Goal: Task Accomplishment & Management: Manage account settings

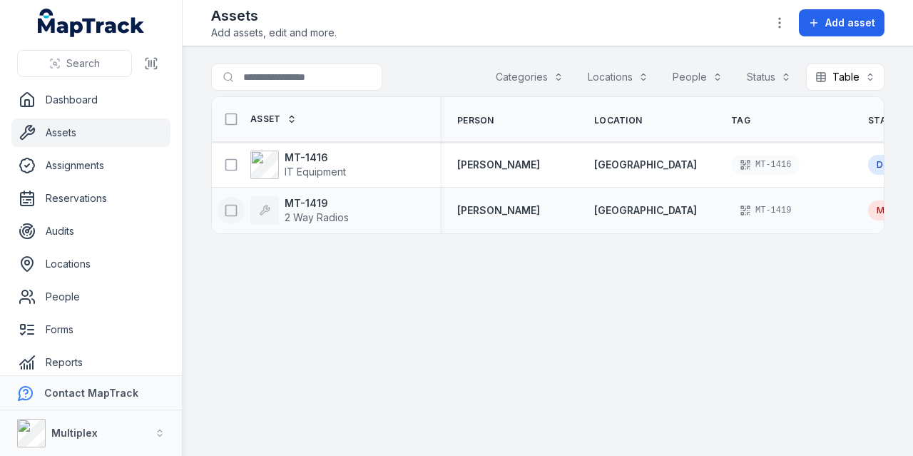
click at [232, 209] on icon at bounding box center [231, 210] width 14 height 14
click at [596, 423] on icon "button" at bounding box center [589, 421] width 14 height 14
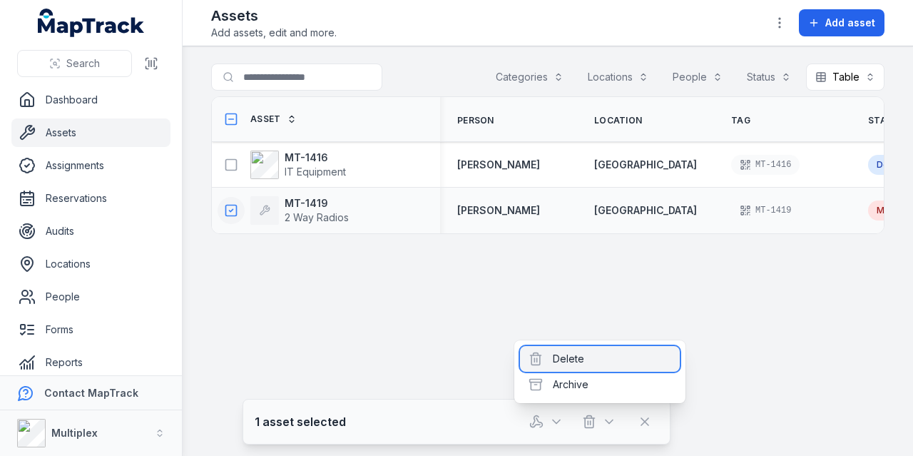
click at [575, 366] on div "Delete" at bounding box center [600, 359] width 160 height 26
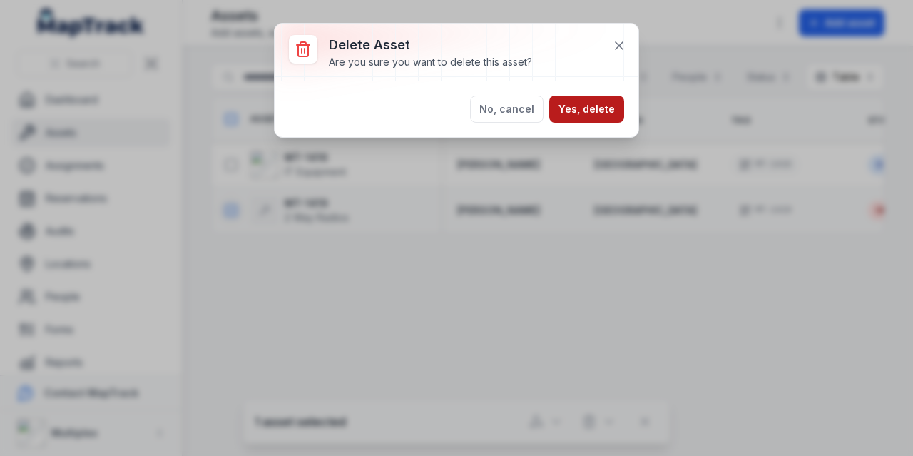
click at [603, 114] on button "Yes, delete" at bounding box center [586, 109] width 75 height 27
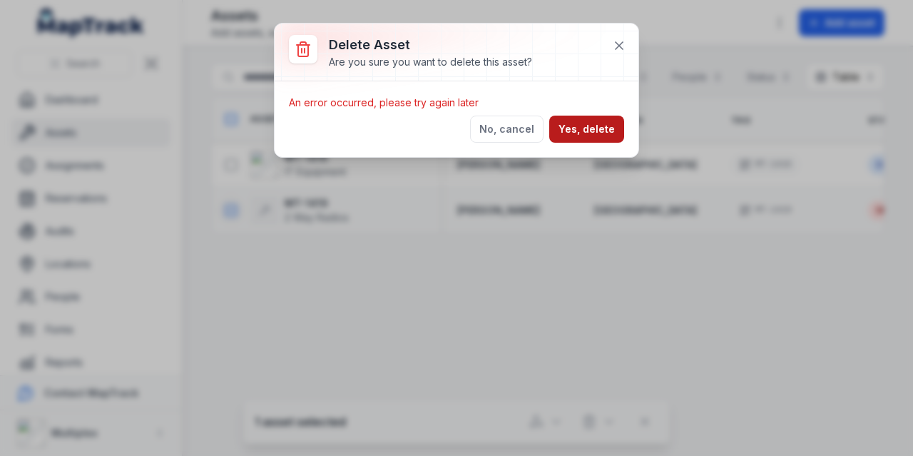
click at [600, 121] on button "Yes, delete" at bounding box center [586, 129] width 75 height 27
click at [616, 48] on icon at bounding box center [618, 45] width 7 height 7
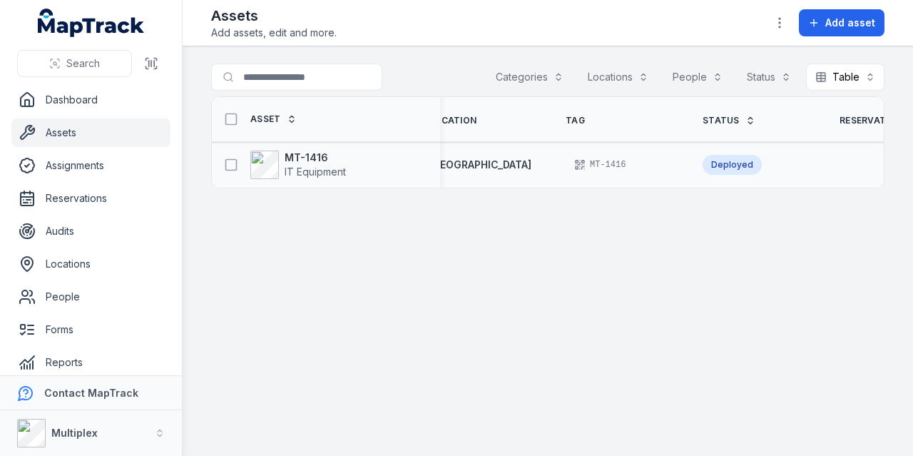
scroll to position [0, 167]
click at [299, 150] on strong "MT-1416" at bounding box center [315, 157] width 61 height 14
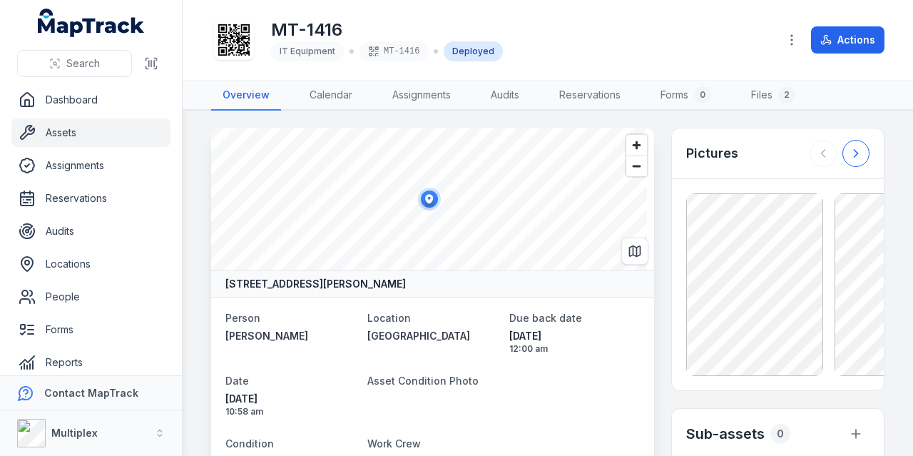
click at [849, 153] on icon at bounding box center [856, 153] width 14 height 14
click at [849, 153] on div at bounding box center [839, 153] width 60 height 27
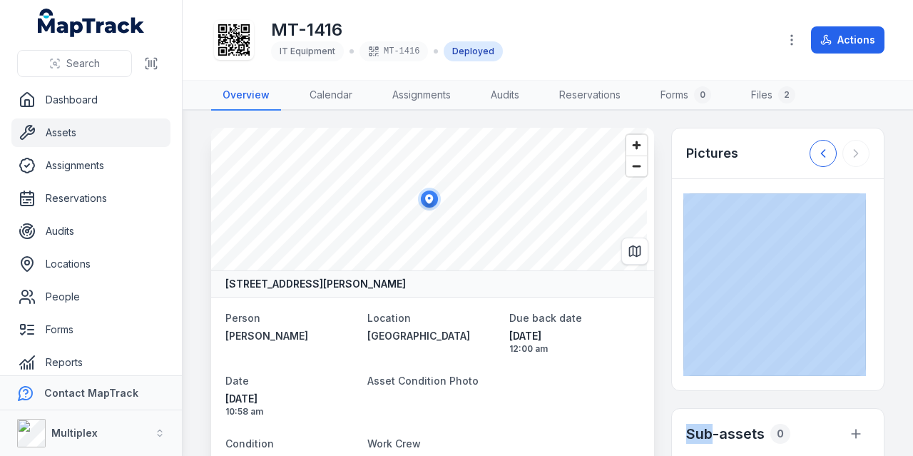
click at [816, 150] on icon at bounding box center [823, 153] width 14 height 14
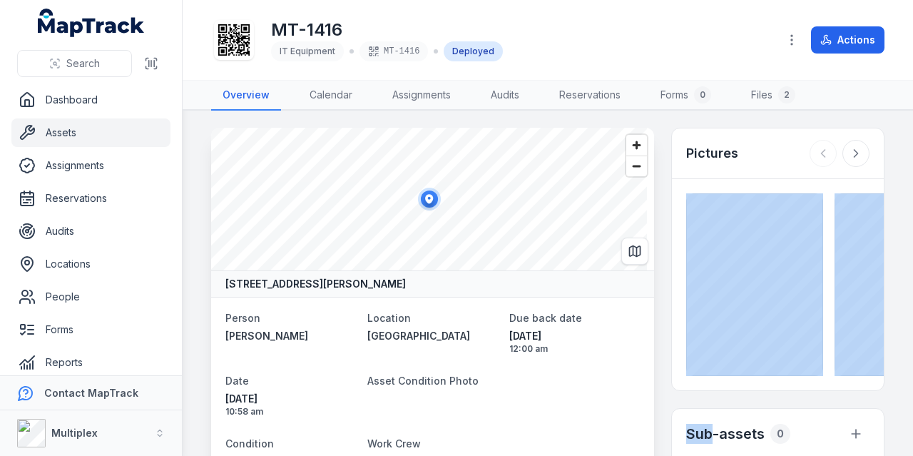
click at [884, 135] on main "14 Tiernan Street, Footscray, Melbourne Victoria 3011, Australia Person Charles…" at bounding box center [548, 283] width 730 height 345
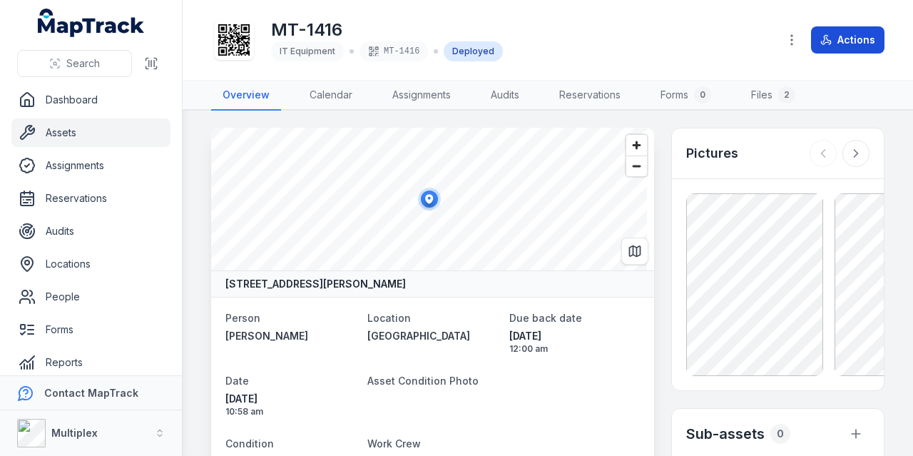
click at [855, 42] on button "Actions" at bounding box center [847, 39] width 73 height 27
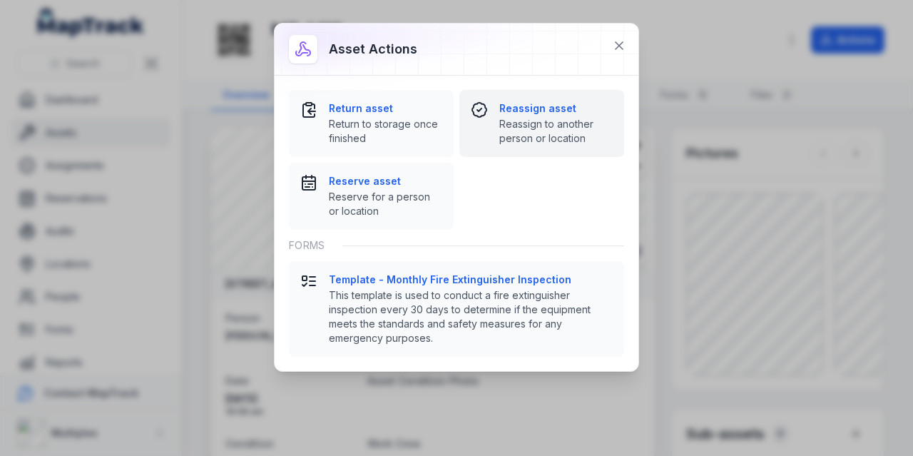
click at [556, 106] on strong "Reassign asset" at bounding box center [555, 108] width 113 height 14
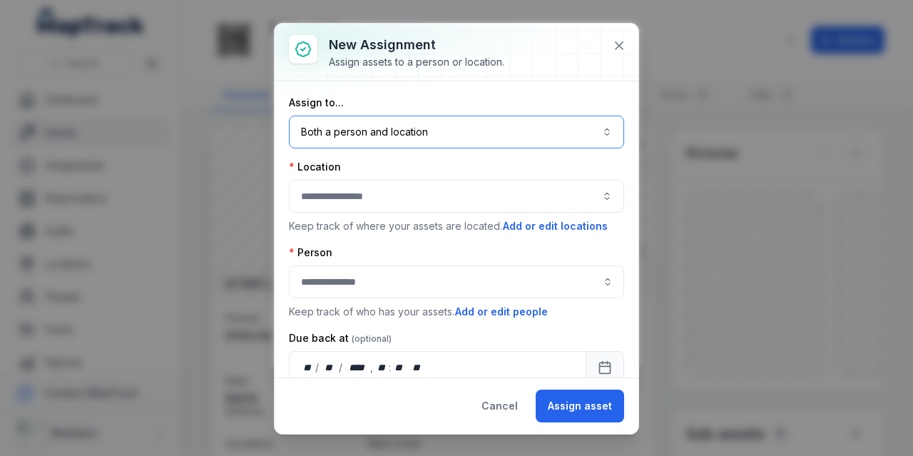
click at [444, 132] on button "Both a person and location ****" at bounding box center [456, 132] width 335 height 33
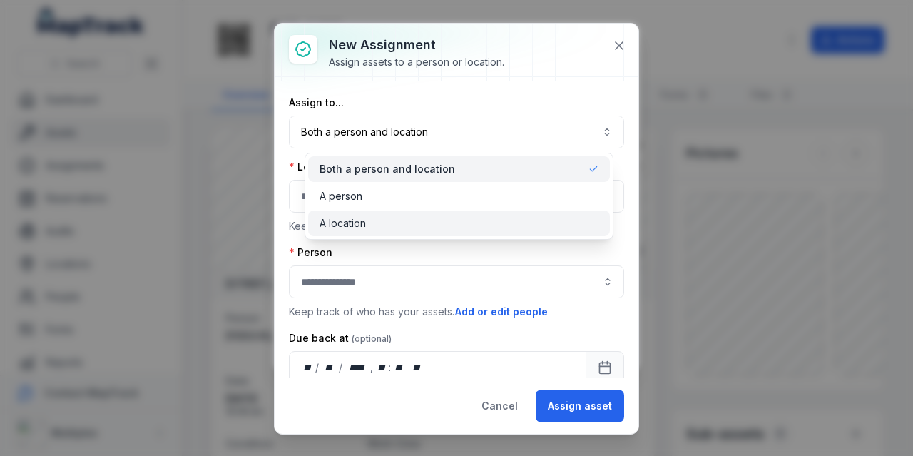
click at [392, 220] on div "A location" at bounding box center [458, 223] width 279 height 14
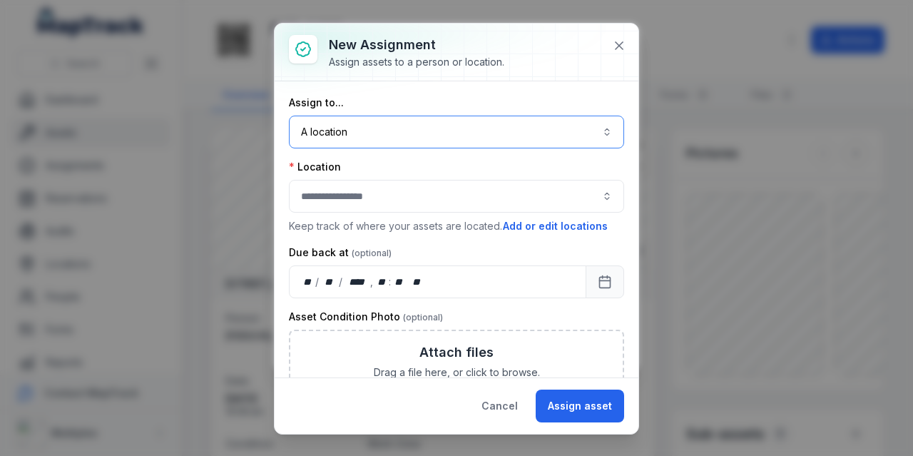
click at [356, 145] on button "A location ********" at bounding box center [456, 132] width 335 height 33
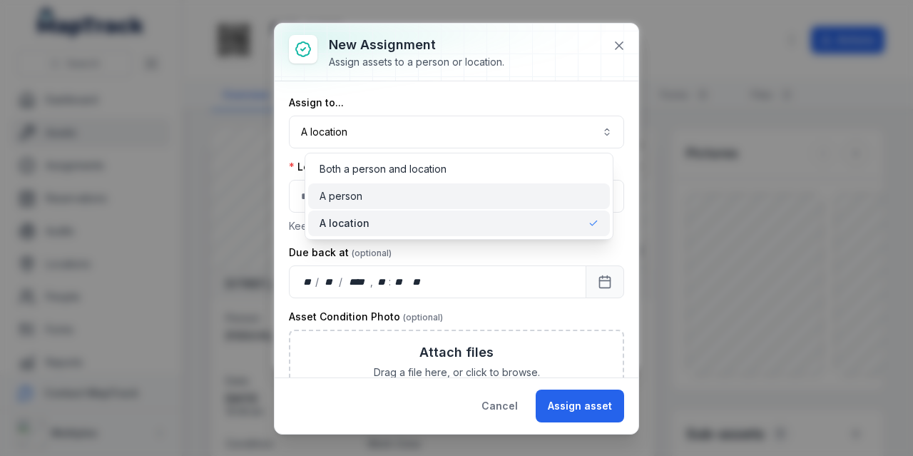
click at [373, 195] on div "A person" at bounding box center [458, 196] width 279 height 14
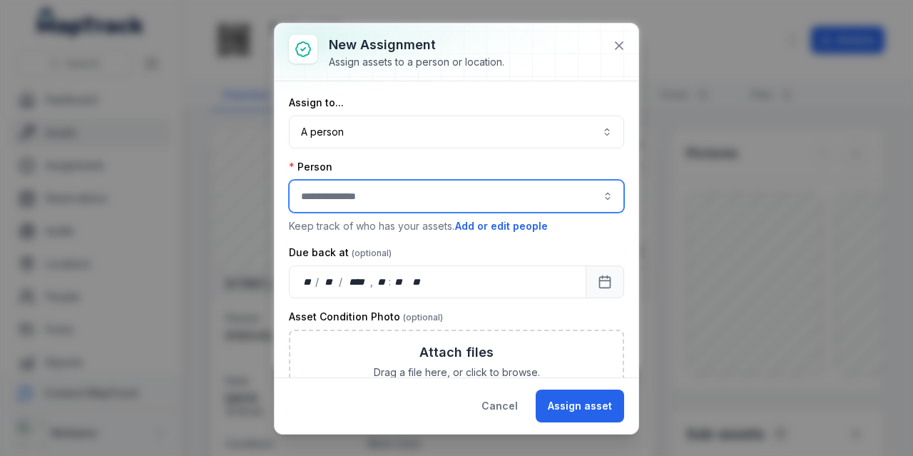
click at [355, 196] on input "assignment-add:person-label" at bounding box center [456, 196] width 335 height 33
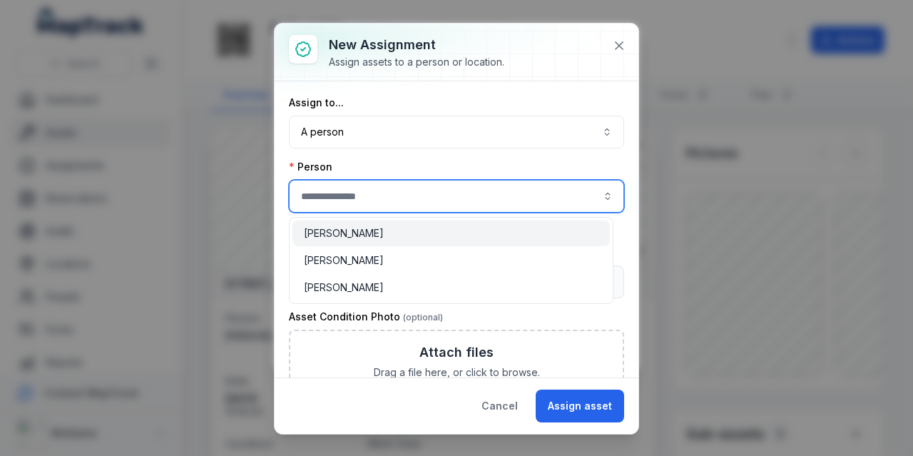
type input "**********"
click at [376, 235] on div "[PERSON_NAME]" at bounding box center [451, 233] width 295 height 14
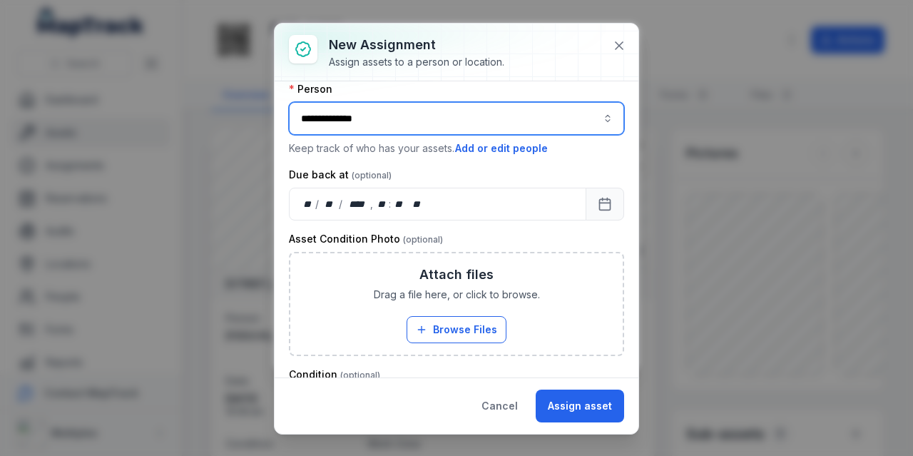
scroll to position [102, 0]
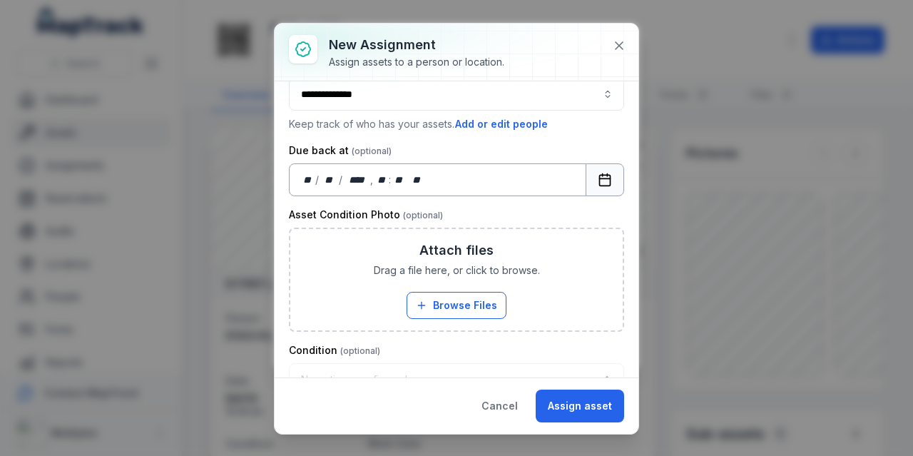
click at [598, 177] on icon "Calendar" at bounding box center [605, 180] width 14 height 14
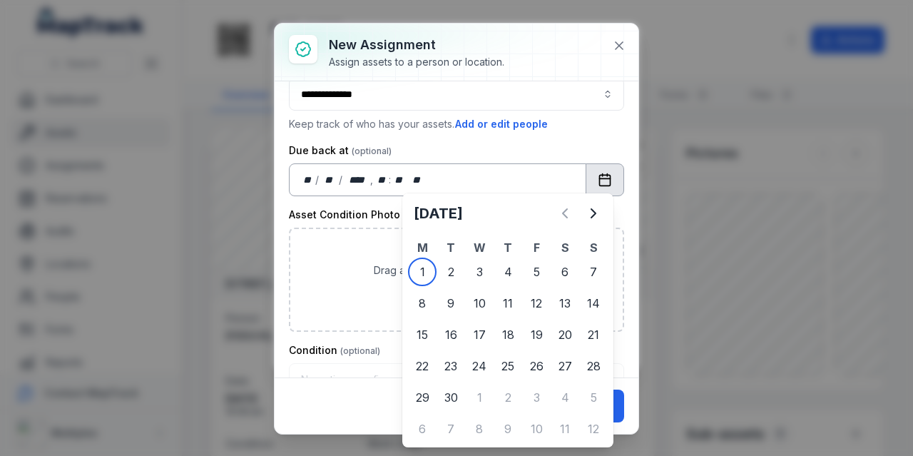
click at [600, 178] on icon "Calendar" at bounding box center [605, 178] width 11 height 0
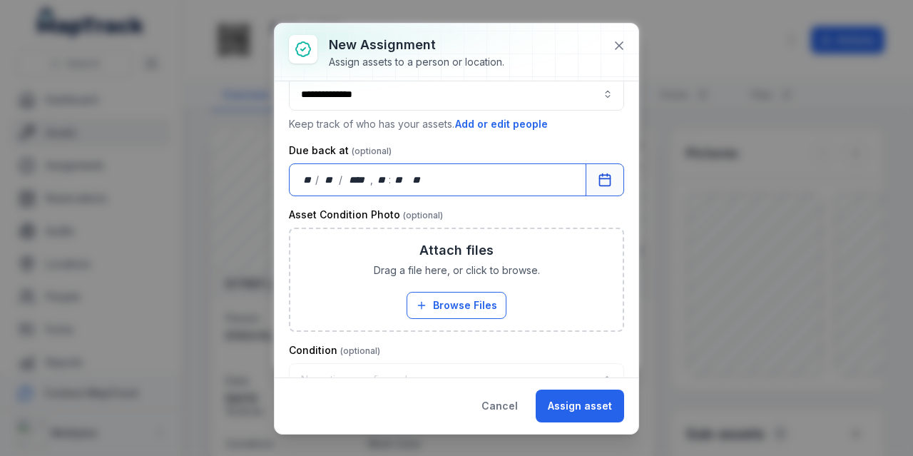
scroll to position [223, 0]
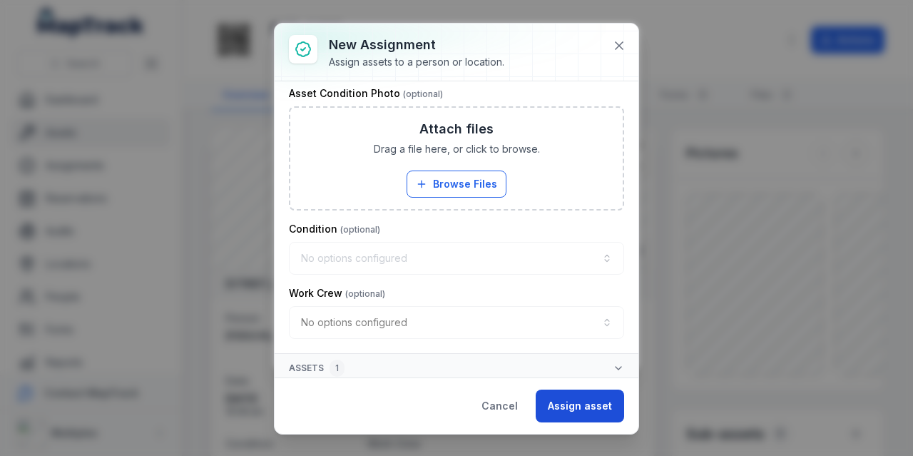
click at [580, 407] on button "Assign asset" at bounding box center [580, 405] width 88 height 33
